Goal: Transaction & Acquisition: Obtain resource

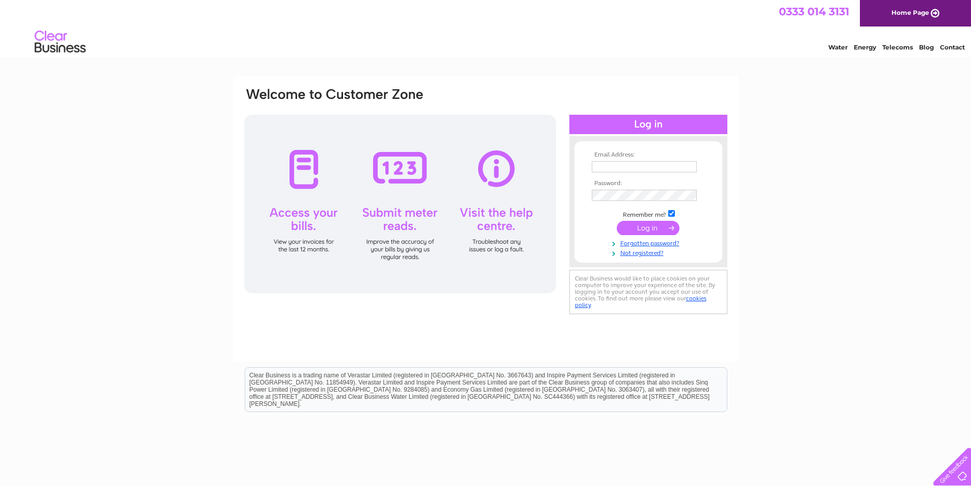
type input "[PERSON_NAME][EMAIL_ADDRESS][DOMAIN_NAME]"
click at [645, 229] on input "submit" at bounding box center [648, 228] width 63 height 14
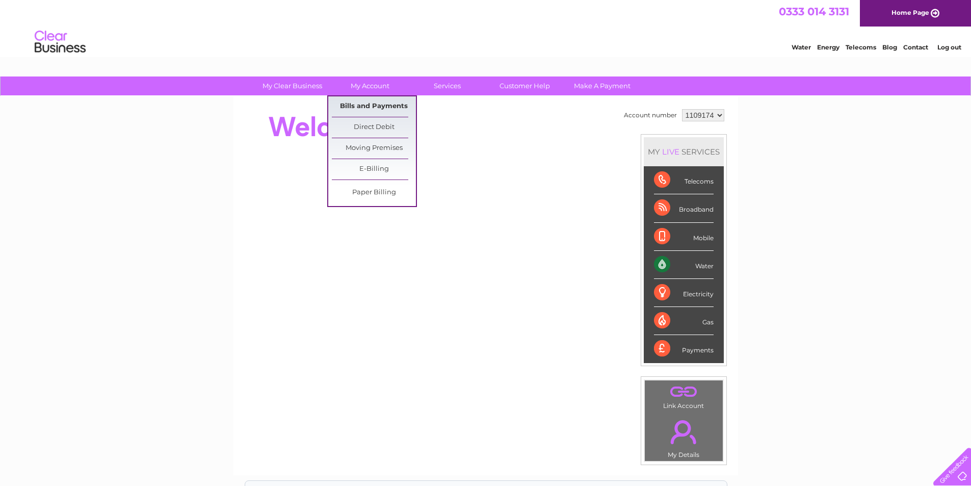
click at [359, 107] on link "Bills and Payments" at bounding box center [374, 106] width 84 height 20
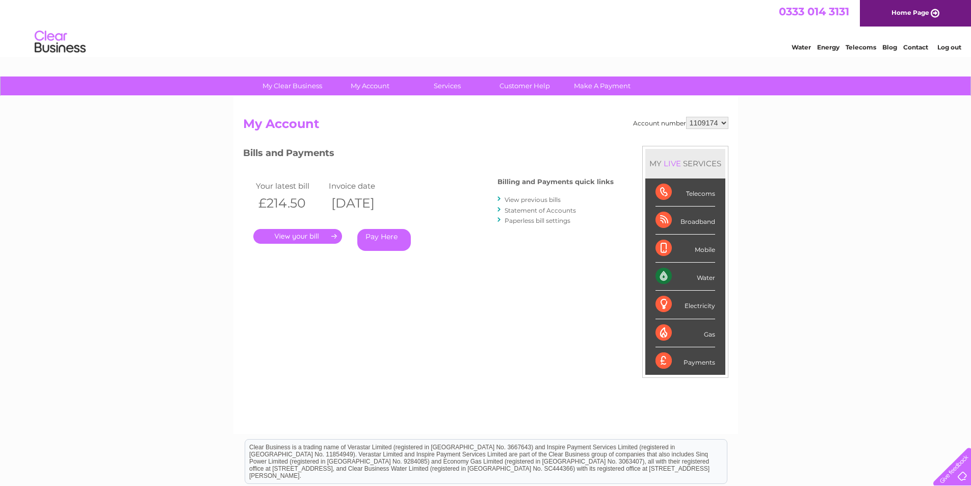
click at [311, 238] on link "." at bounding box center [297, 236] width 89 height 15
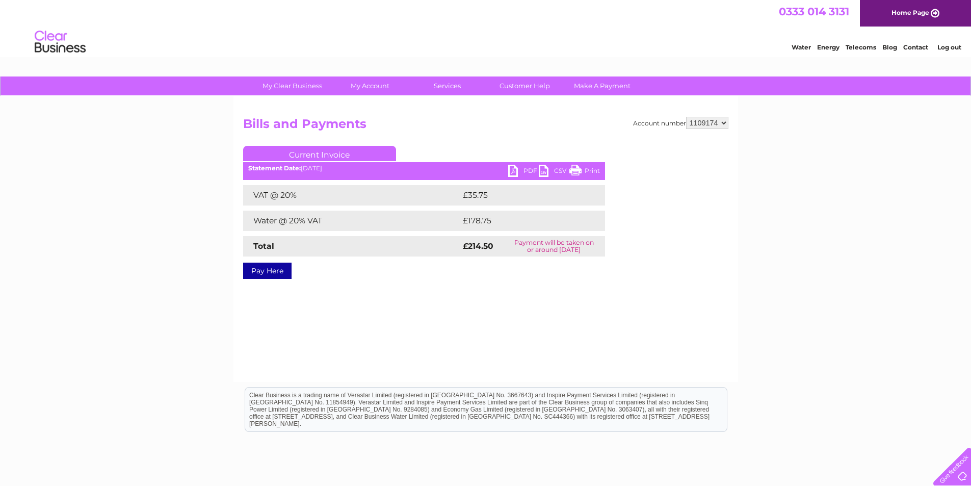
click at [518, 167] on link "PDF" at bounding box center [523, 172] width 31 height 15
click at [707, 123] on select "1109174 1111171 1116544 1117097 1154398" at bounding box center [707, 123] width 42 height 12
select select "1111171"
click at [686, 117] on select "1109174 1111171 1116544 1117097 1154398" at bounding box center [707, 123] width 42 height 12
click at [527, 170] on link "PDF" at bounding box center [523, 172] width 31 height 15
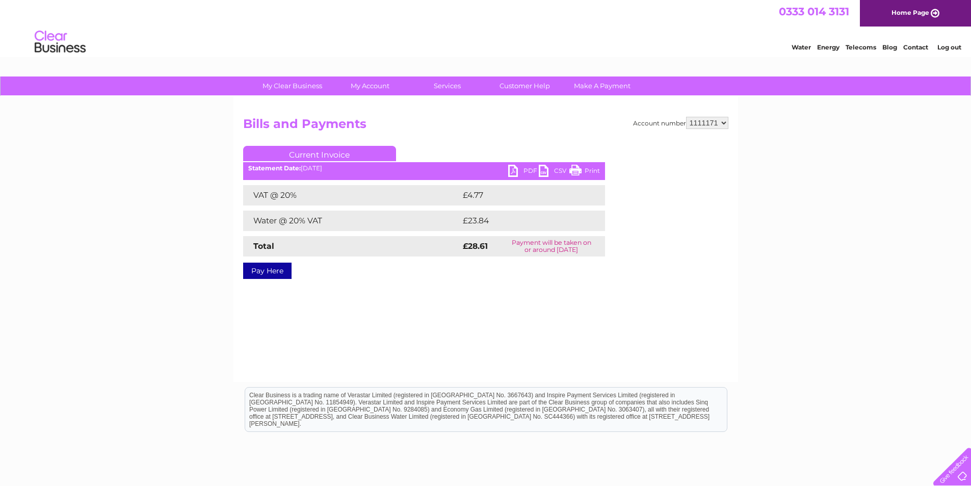
click at [709, 127] on select "1109174 1111171 1116544 1117097 1154398" at bounding box center [707, 123] width 42 height 12
select select "1116544"
click at [686, 117] on select "1109174 1111171 1116544 1117097 1154398" at bounding box center [707, 123] width 42 height 12
drag, startPoint x: 0, startPoint y: 0, endPoint x: 711, endPoint y: 127, distance: 722.5
click at [711, 127] on select "1109174 1111171 1116544 1117097 1154398" at bounding box center [707, 123] width 42 height 12
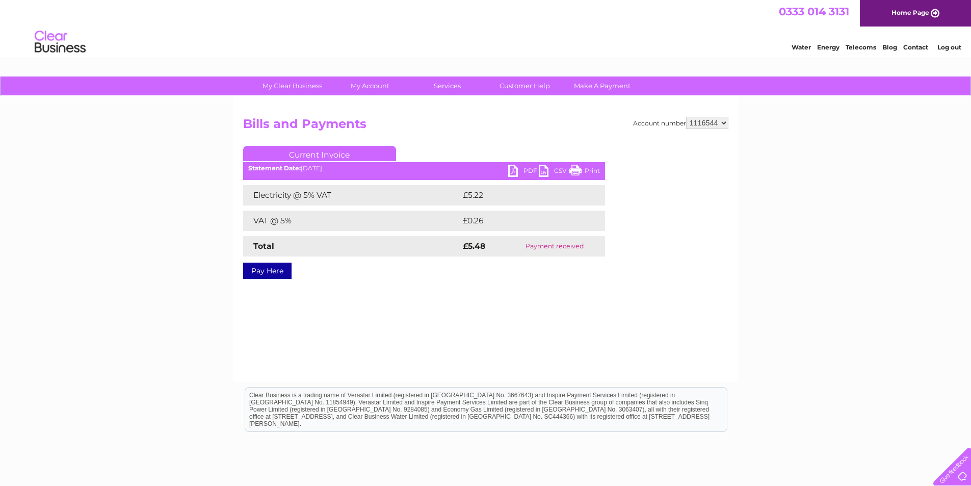
select select "1117097"
click at [686, 117] on select "1109174 1111171 1116544 1117097 1154398" at bounding box center [707, 123] width 42 height 12
click at [702, 122] on select "1109174 1111171 1116544 1117097 1154398" at bounding box center [707, 123] width 42 height 12
select select "1154398"
click at [686, 117] on select "1109174 1111171 1116544 1117097 1154398" at bounding box center [707, 123] width 42 height 12
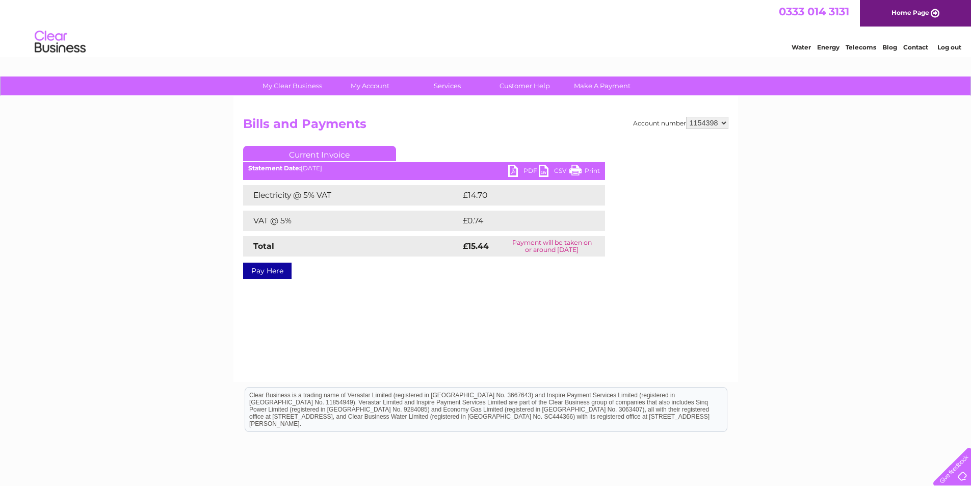
click at [529, 168] on link "PDF" at bounding box center [523, 172] width 31 height 15
